Goal: Find specific page/section: Find specific page/section

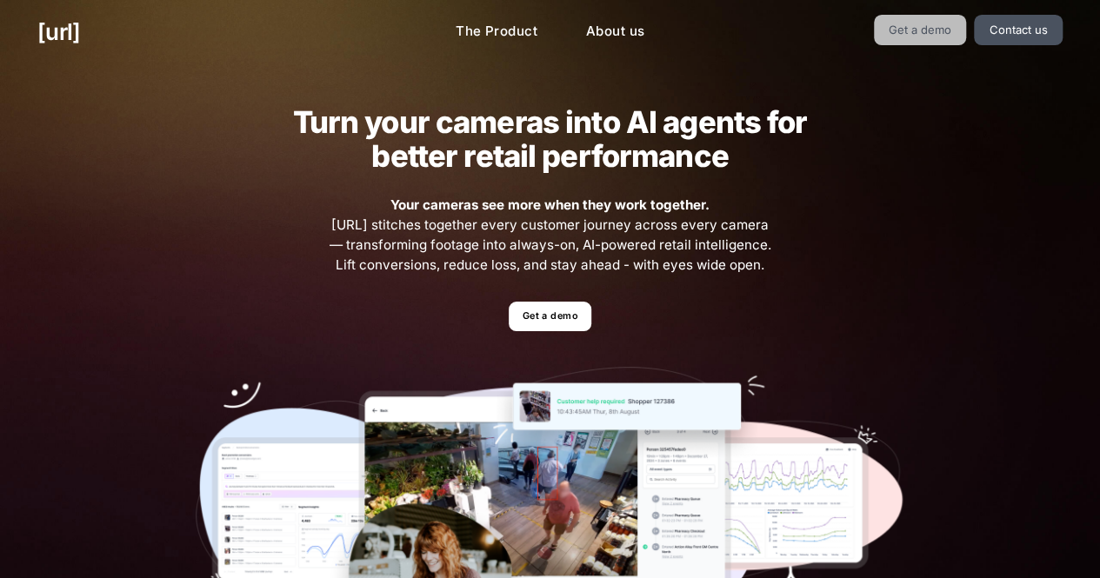
click at [937, 30] on link "Get a demo" at bounding box center [920, 30] width 93 height 30
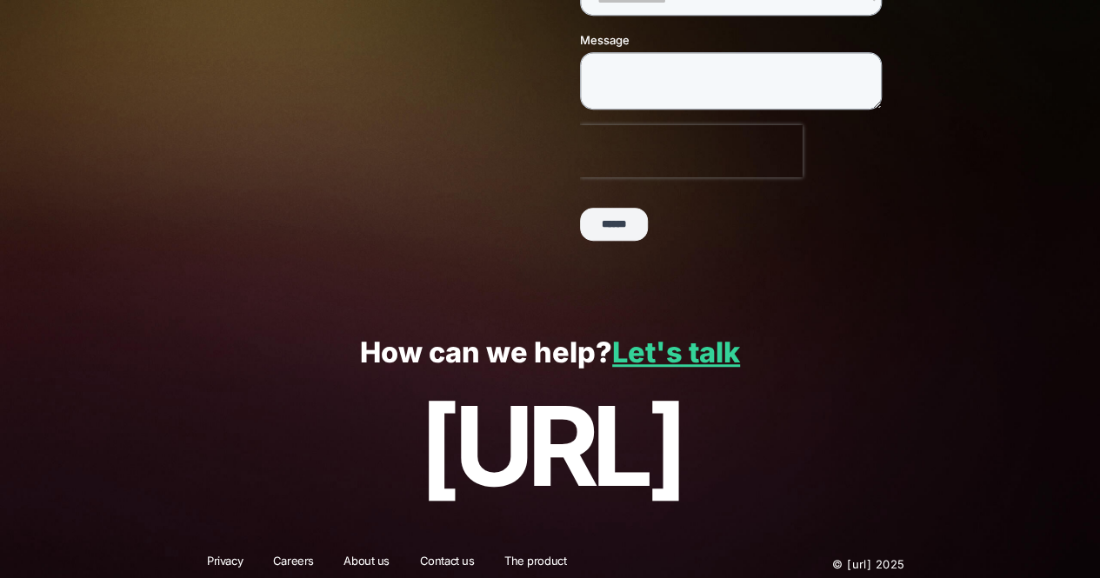
scroll to position [456, 0]
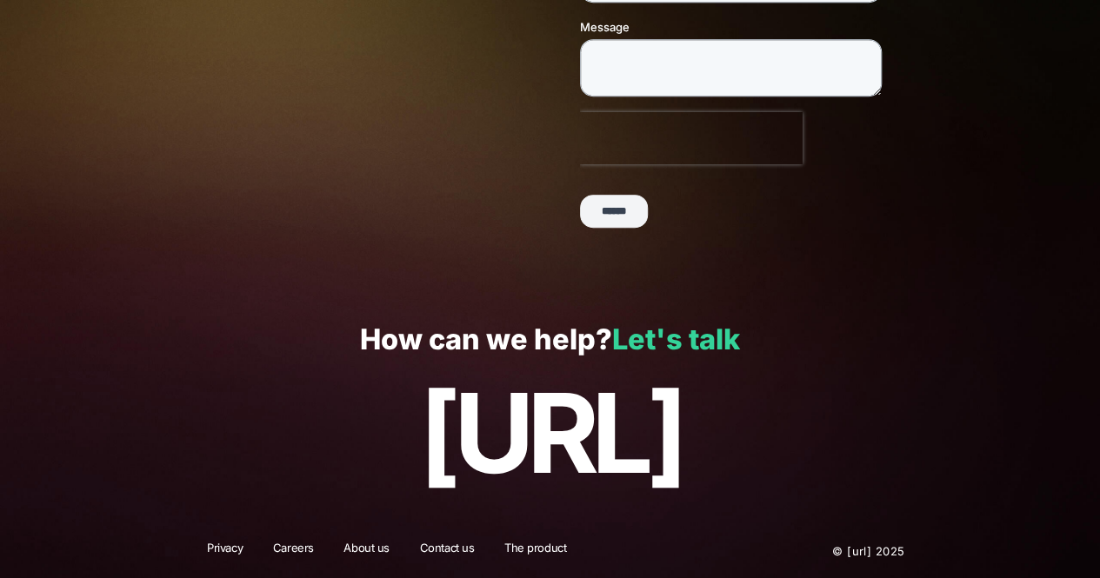
click at [669, 331] on link "Let's talk" at bounding box center [676, 340] width 128 height 34
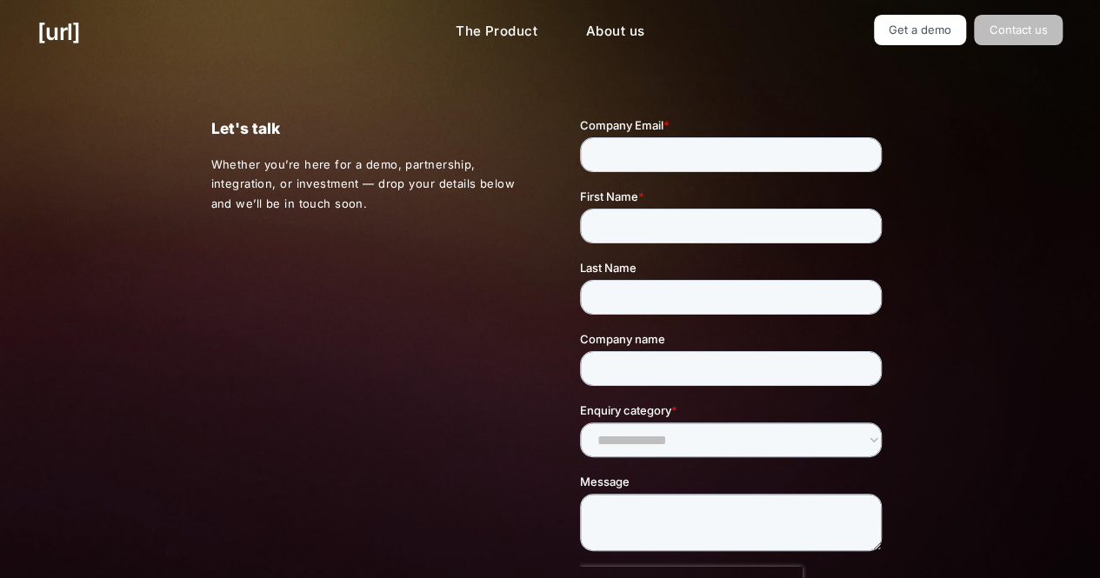
click at [1029, 19] on link "Contact us" at bounding box center [1018, 30] width 89 height 30
click at [1025, 29] on link "Contact us" at bounding box center [1018, 30] width 89 height 30
click at [1024, 30] on link "Contact us" at bounding box center [1018, 30] width 89 height 30
click at [1010, 34] on link "Contact us" at bounding box center [1018, 30] width 89 height 30
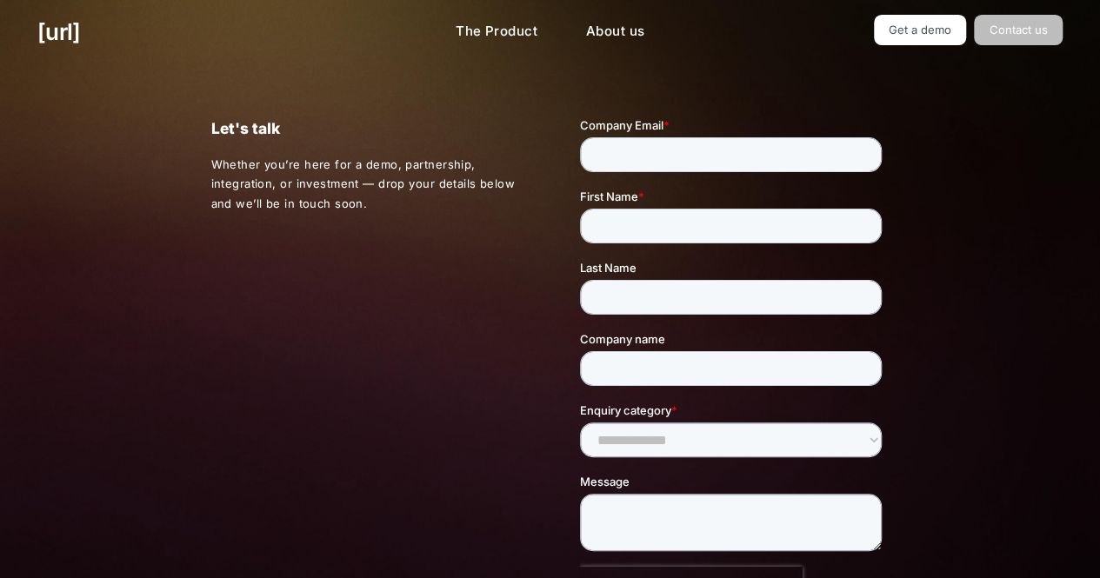
click at [1010, 34] on link "Contact us" at bounding box center [1018, 30] width 89 height 30
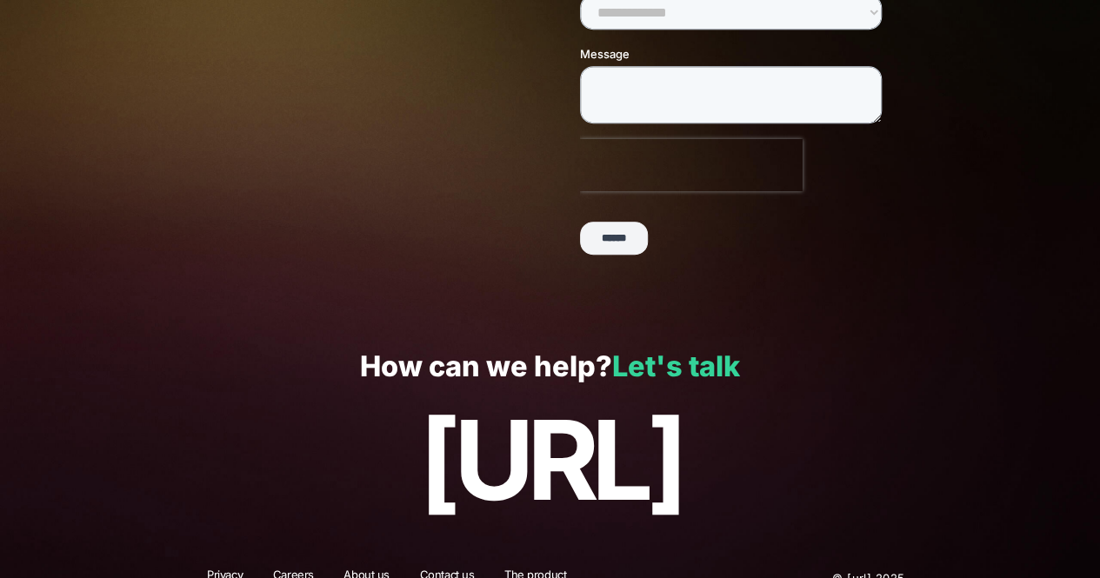
scroll to position [456, 0]
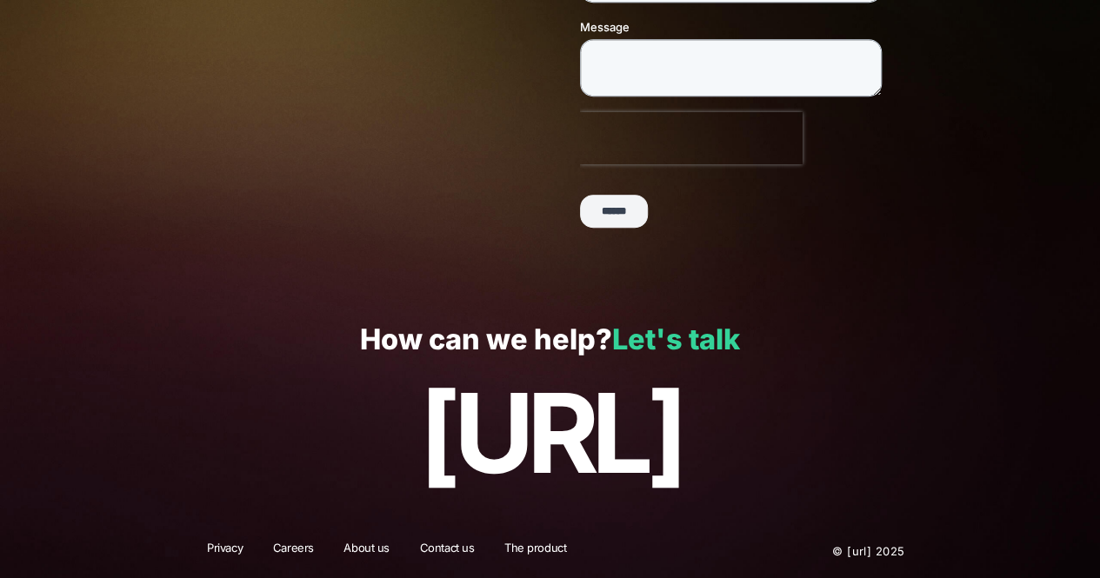
click at [694, 329] on link "Let's talk" at bounding box center [676, 340] width 128 height 34
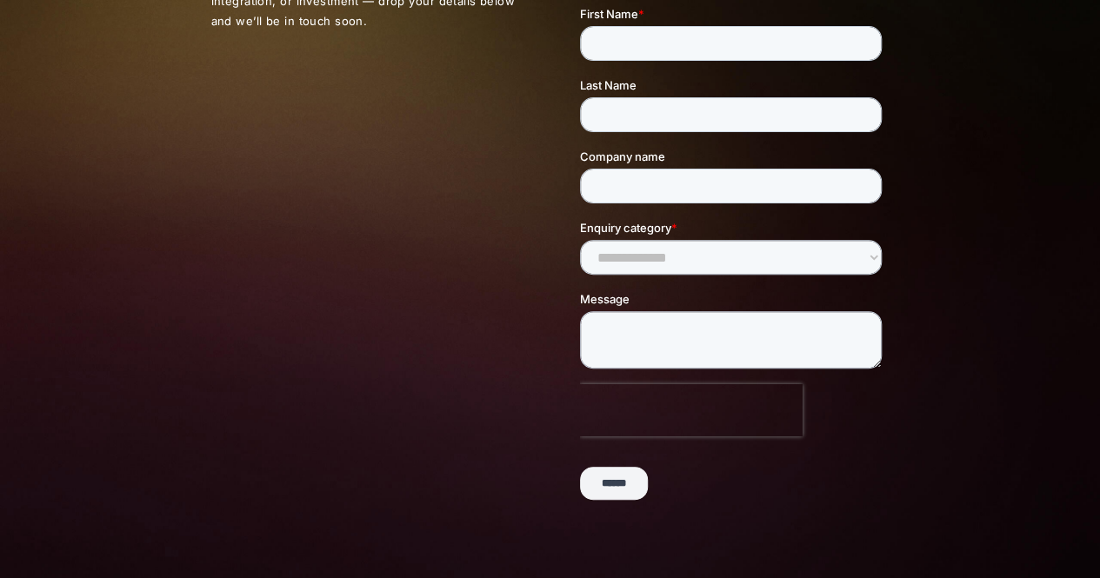
scroll to position [0, 0]
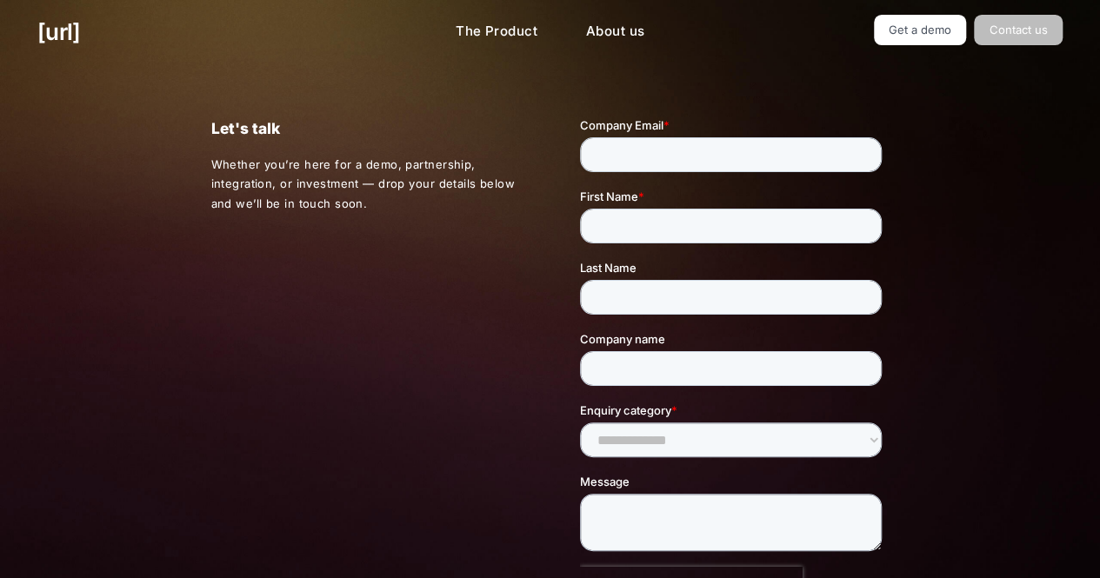
click at [1015, 34] on link "Contact us" at bounding box center [1018, 30] width 89 height 30
click at [1008, 29] on link "Contact us" at bounding box center [1018, 30] width 89 height 30
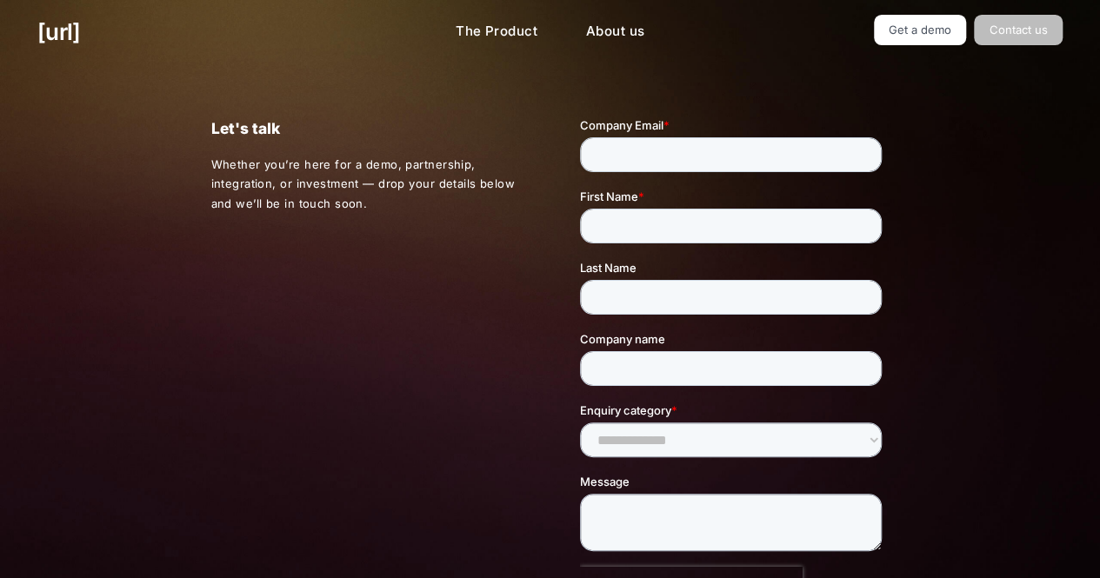
click at [1008, 29] on link "Contact us" at bounding box center [1018, 30] width 89 height 30
